Goal: Complete application form

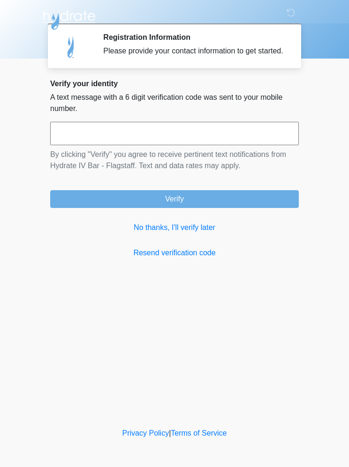
click at [177, 233] on link "No thanks, I'll verify later" at bounding box center [174, 227] width 248 height 11
click at [194, 233] on link "No thanks, I'll verify later" at bounding box center [174, 227] width 248 height 11
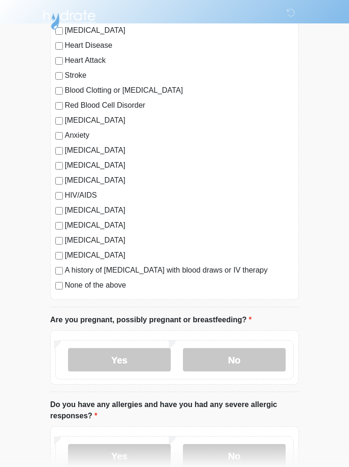
scroll to position [96, 0]
click at [265, 366] on label "No" at bounding box center [234, 359] width 103 height 23
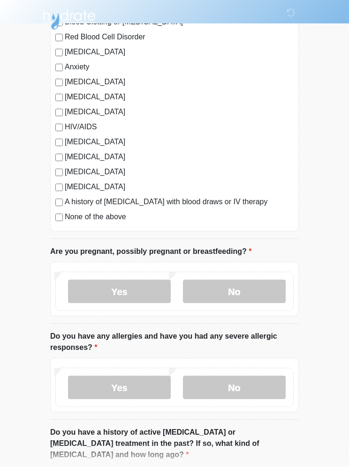
scroll to position [164, 0]
click at [284, 386] on label "No" at bounding box center [234, 387] width 103 height 23
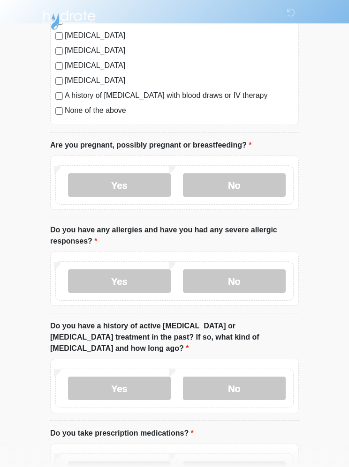
scroll to position [272, 0]
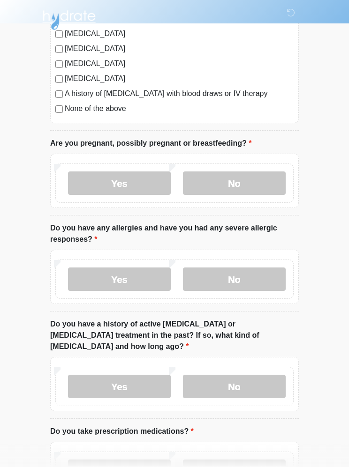
click at [284, 375] on label "No" at bounding box center [234, 386] width 103 height 23
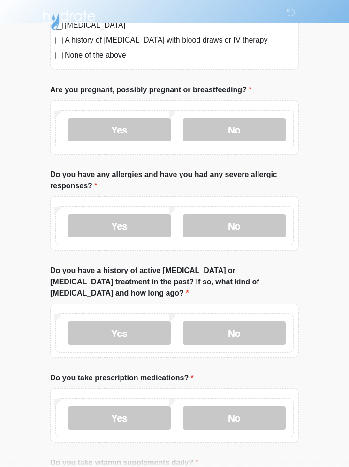
click at [275, 406] on label "No" at bounding box center [234, 417] width 103 height 23
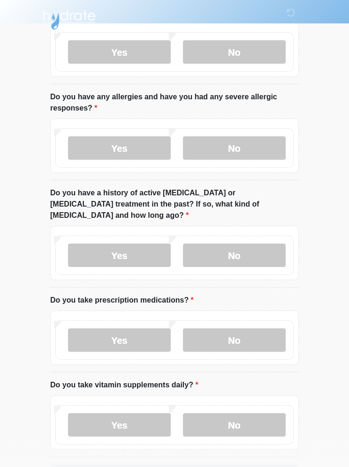
scroll to position [404, 0]
click at [72, 413] on label "Yes" at bounding box center [119, 424] width 103 height 23
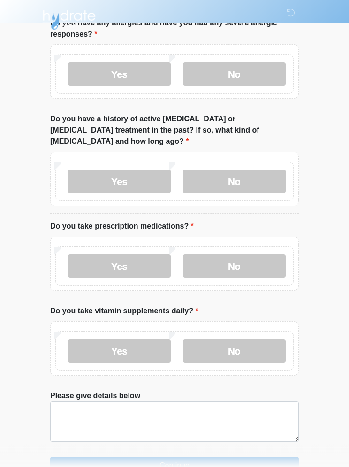
scroll to position [478, 0]
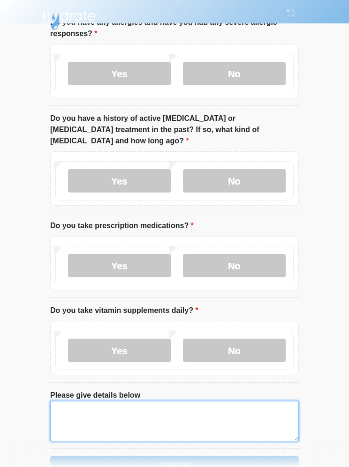
click at [265, 410] on textarea "Please give details below" at bounding box center [174, 421] width 248 height 40
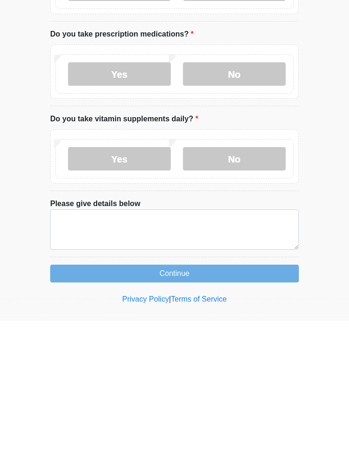
click at [245, 293] on label "No" at bounding box center [234, 304] width 103 height 23
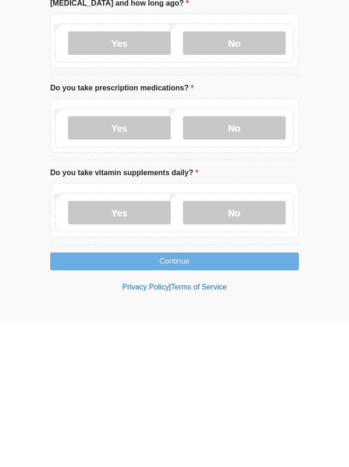
scroll to position [416, 0]
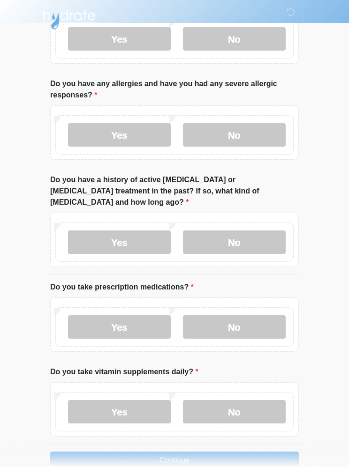
click at [216, 452] on button "Continue" at bounding box center [174, 461] width 248 height 18
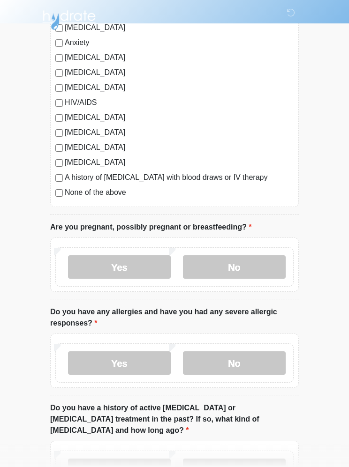
scroll to position [0, 0]
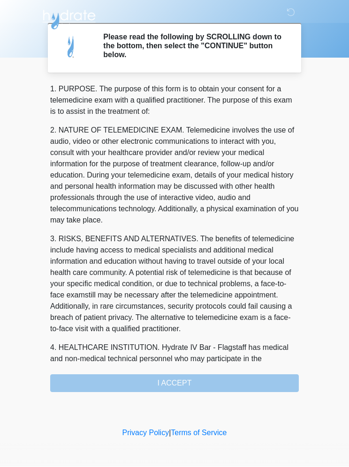
click at [278, 382] on div "1. PURPOSE. The purpose of this form is to obtain your consent for a telemedici…" at bounding box center [174, 238] width 248 height 309
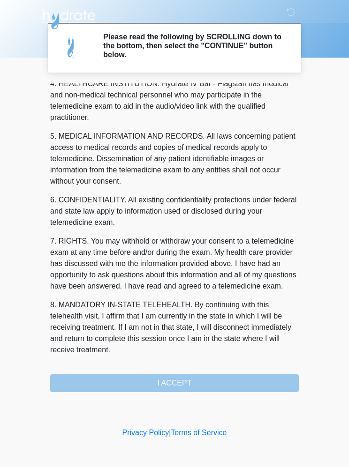
click at [241, 379] on button "I ACCEPT" at bounding box center [174, 384] width 248 height 18
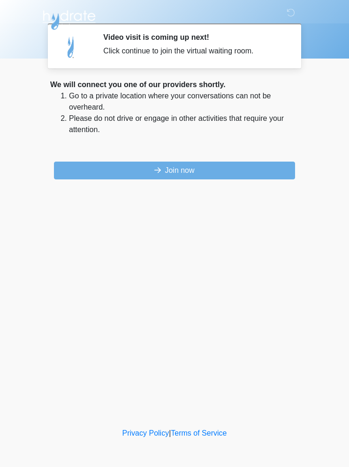
click at [290, 174] on button "Join now" at bounding box center [174, 171] width 241 height 18
